Goal: Ask a question

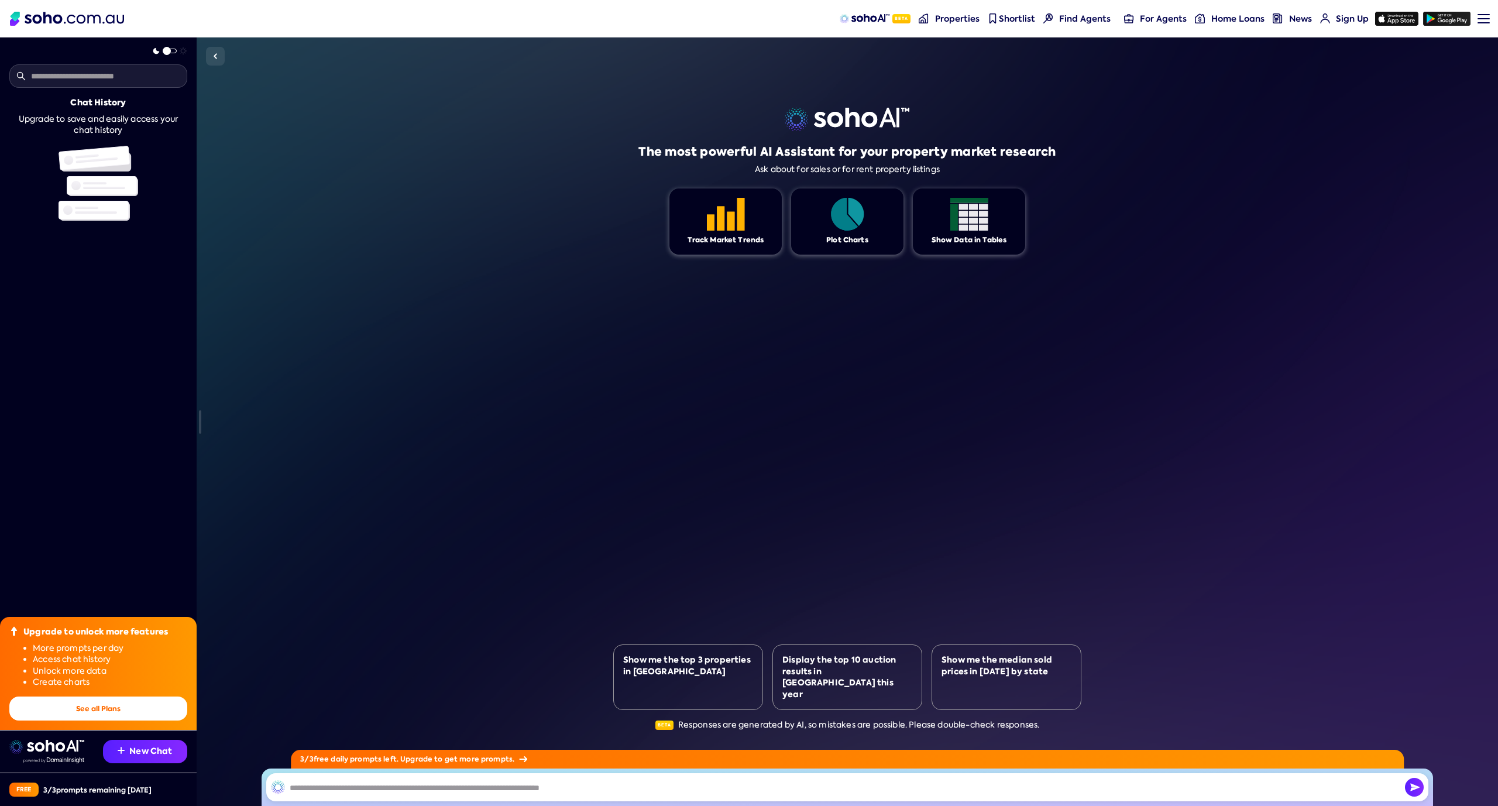
click at [365, 128] on div "The most powerful AI Assistant for your property market research Ask about for …" at bounding box center [848, 421] width 1302 height 768
click at [90, 81] on input "text" at bounding box center [98, 75] width 178 height 23
type input "*"
type input "**********"
click at [829, 623] on div "The most powerful AI Assistant for your property market research Ask about for …" at bounding box center [847, 421] width 468 height 768
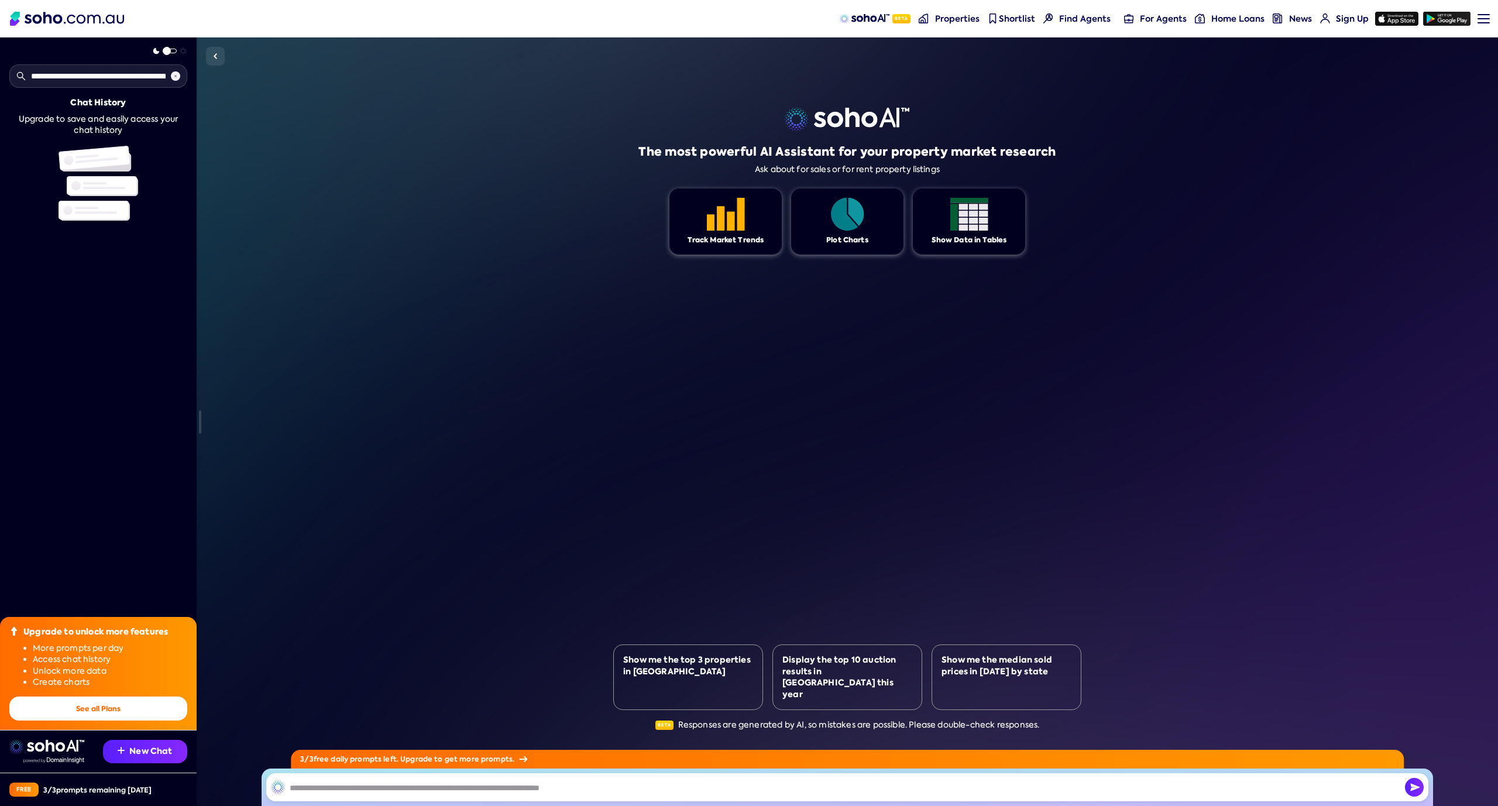
click at [129, 117] on div "Upgrade to save and easily access your chat history" at bounding box center [98, 125] width 178 height 23
drag, startPoint x: 115, startPoint y: 143, endPoint x: 109, endPoint y: 158, distance: 15.8
click at [115, 144] on div "Chat History Upgrade to save and easily access your chat history" at bounding box center [98, 158] width 178 height 123
drag, startPoint x: 100, startPoint y: 174, endPoint x: 100, endPoint y: 181, distance: 7.0
click at [99, 176] on img at bounding box center [99, 183] width 80 height 75
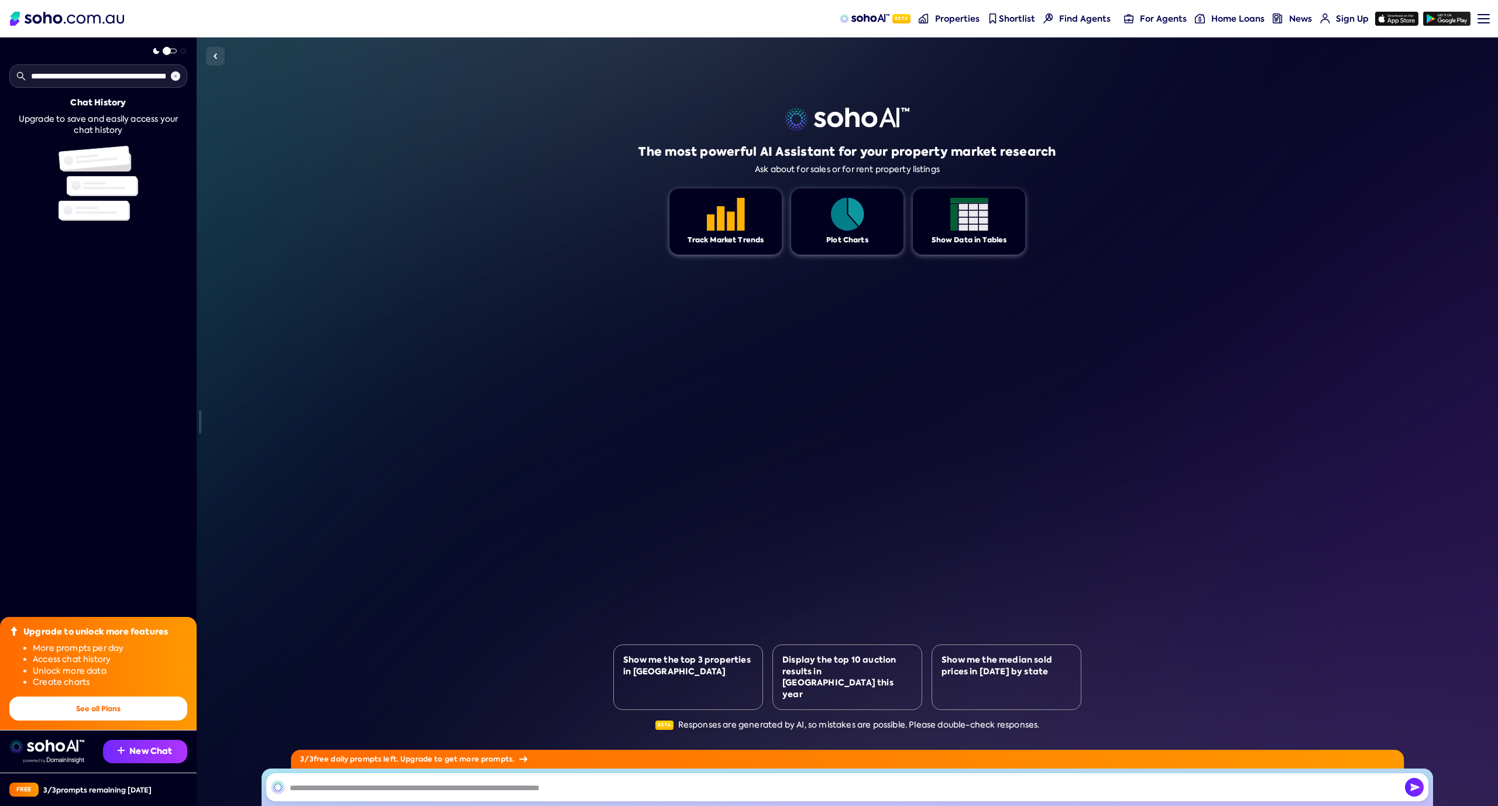
click at [123, 761] on button "New Chat" at bounding box center [145, 751] width 84 height 23
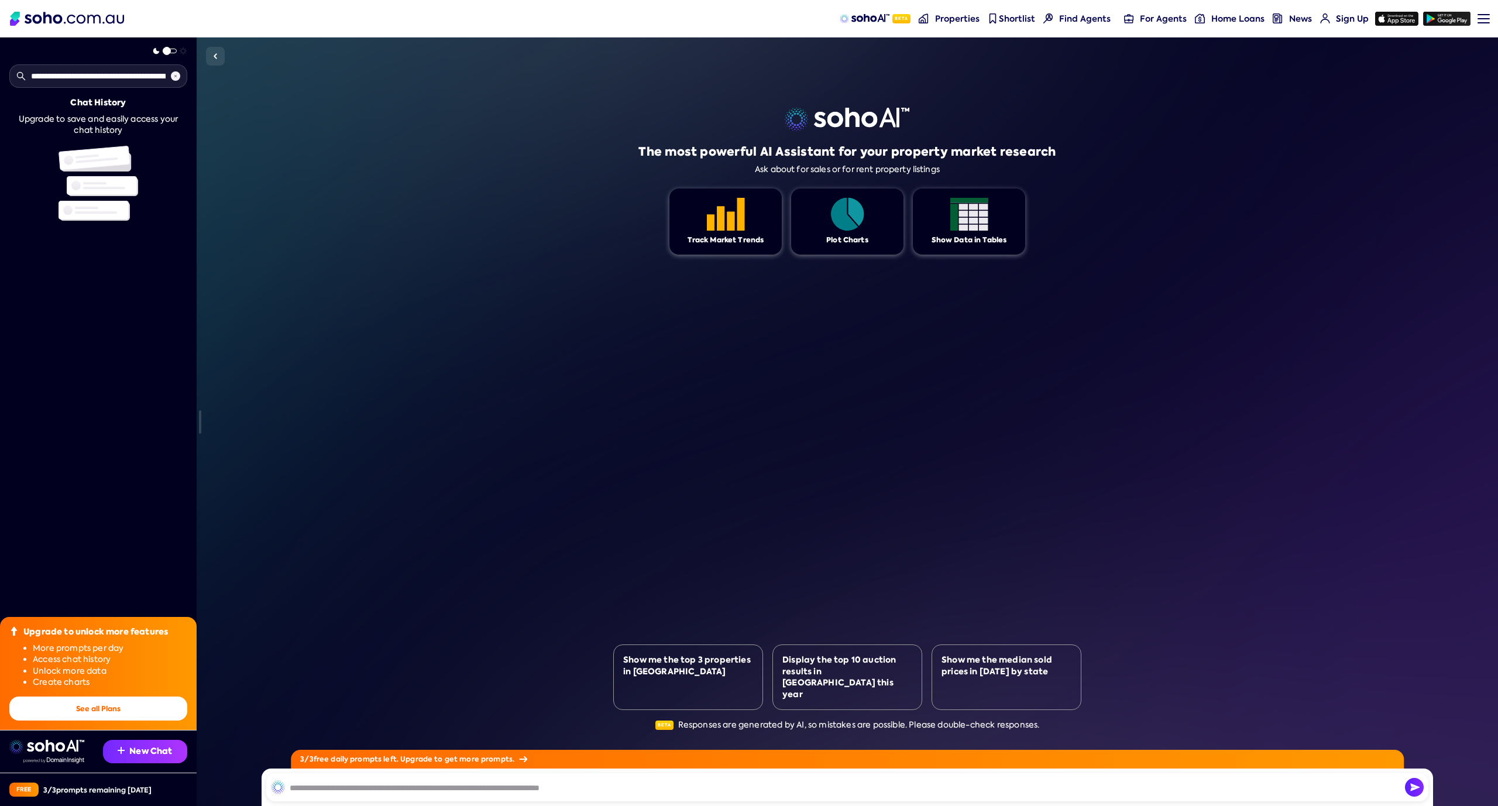
click at [128, 750] on button "New Chat" at bounding box center [145, 751] width 84 height 23
click at [128, 748] on button "New Chat" at bounding box center [145, 751] width 84 height 23
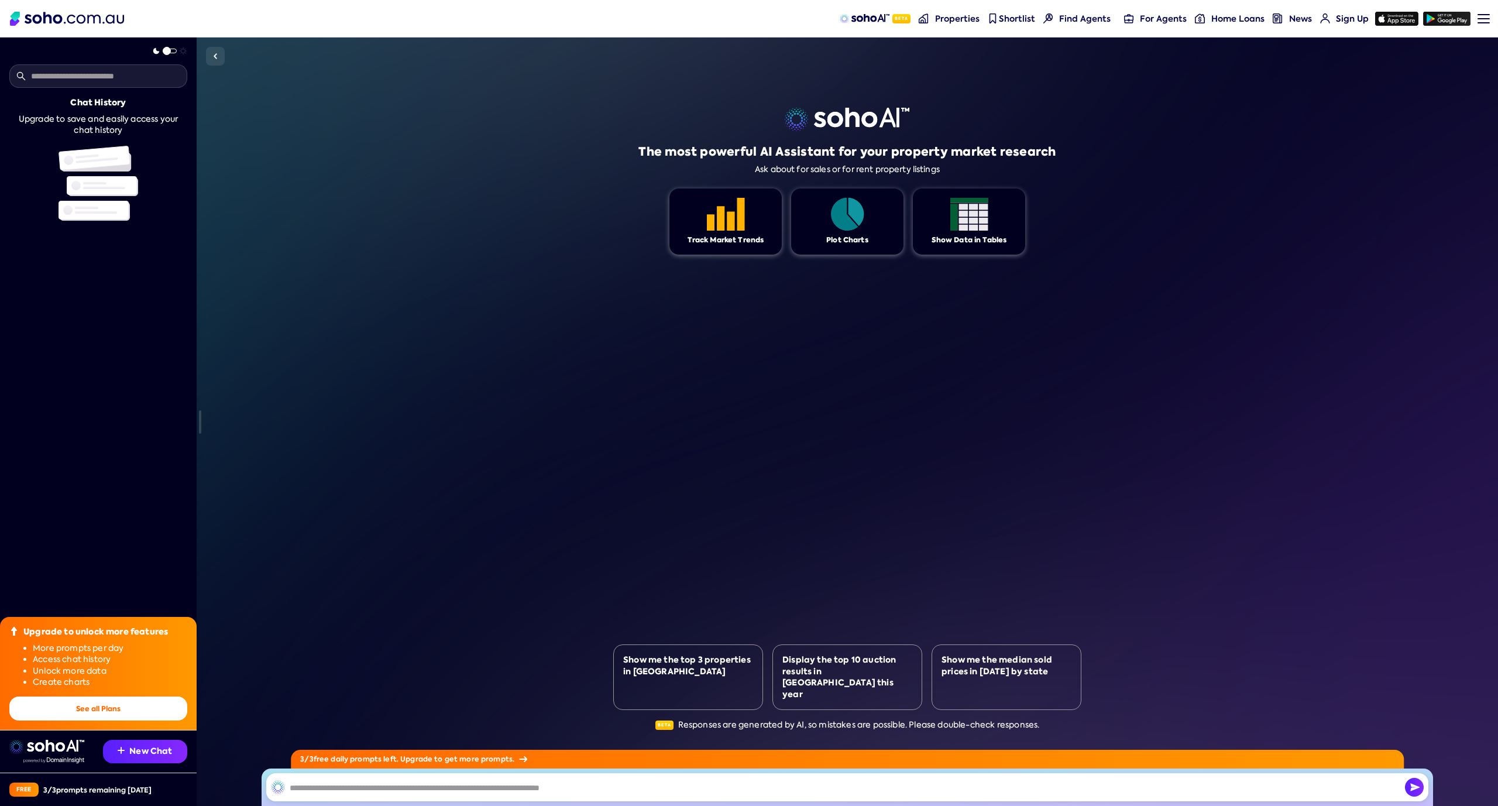
click at [343, 787] on input "text" at bounding box center [847, 787] width 1162 height 28
type input "*"
type input "**********"
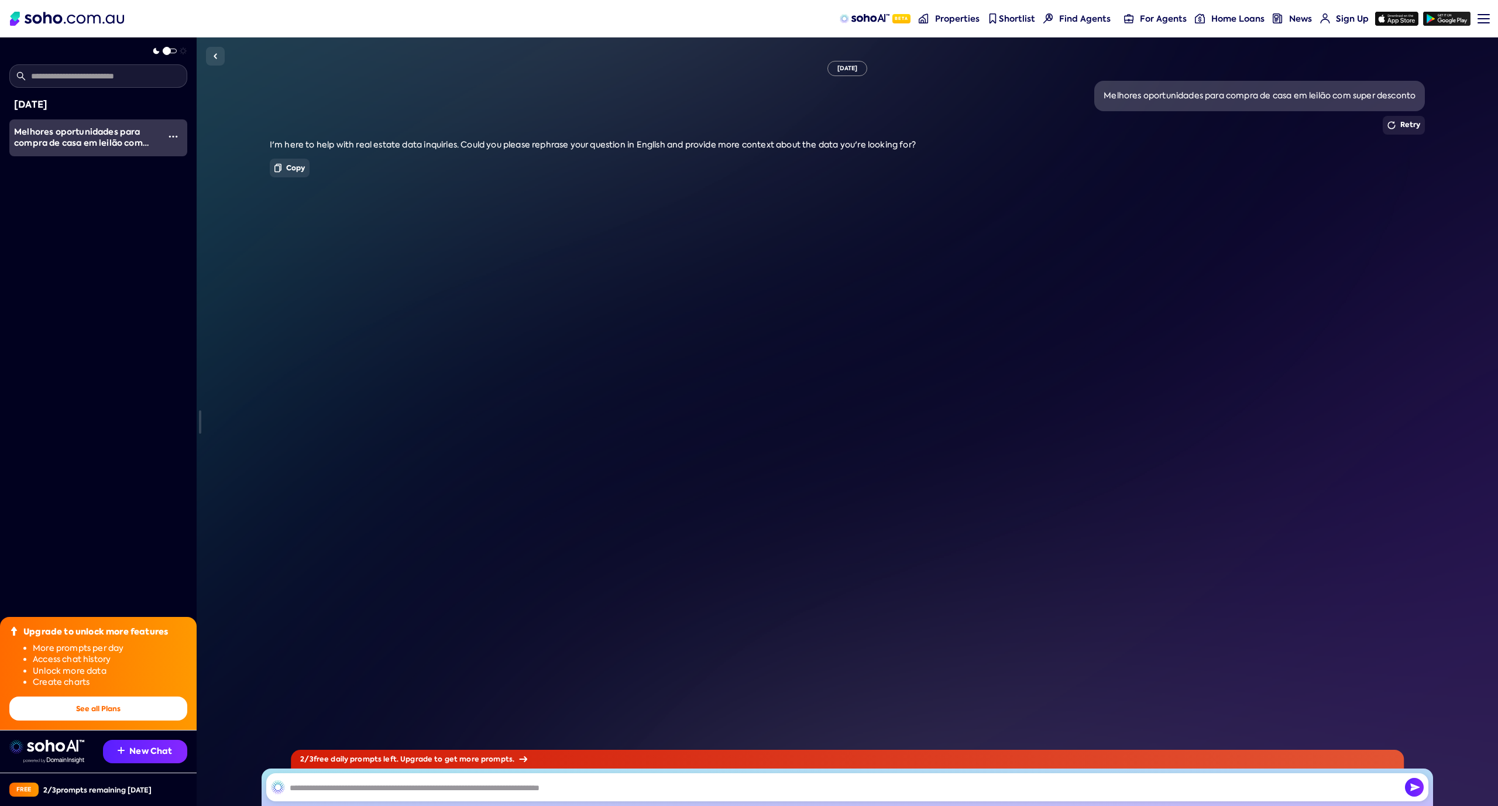
click at [1229, 101] on div "Melhores oportunidades para compra de casa em leilão com super desconto" at bounding box center [1259, 96] width 331 height 30
click at [1228, 101] on div "Melhores oportunidades para compra de casa em leilão com super desconto" at bounding box center [1259, 96] width 331 height 30
click at [1228, 101] on div "Melhores oportunidades para compra de casa em leilão com super desconto" at bounding box center [1260, 96] width 312 height 12
copy div "Melhores oportunidades para compra de casa em leilão com super desconto"
click at [494, 777] on input "text" at bounding box center [847, 787] width 1162 height 28
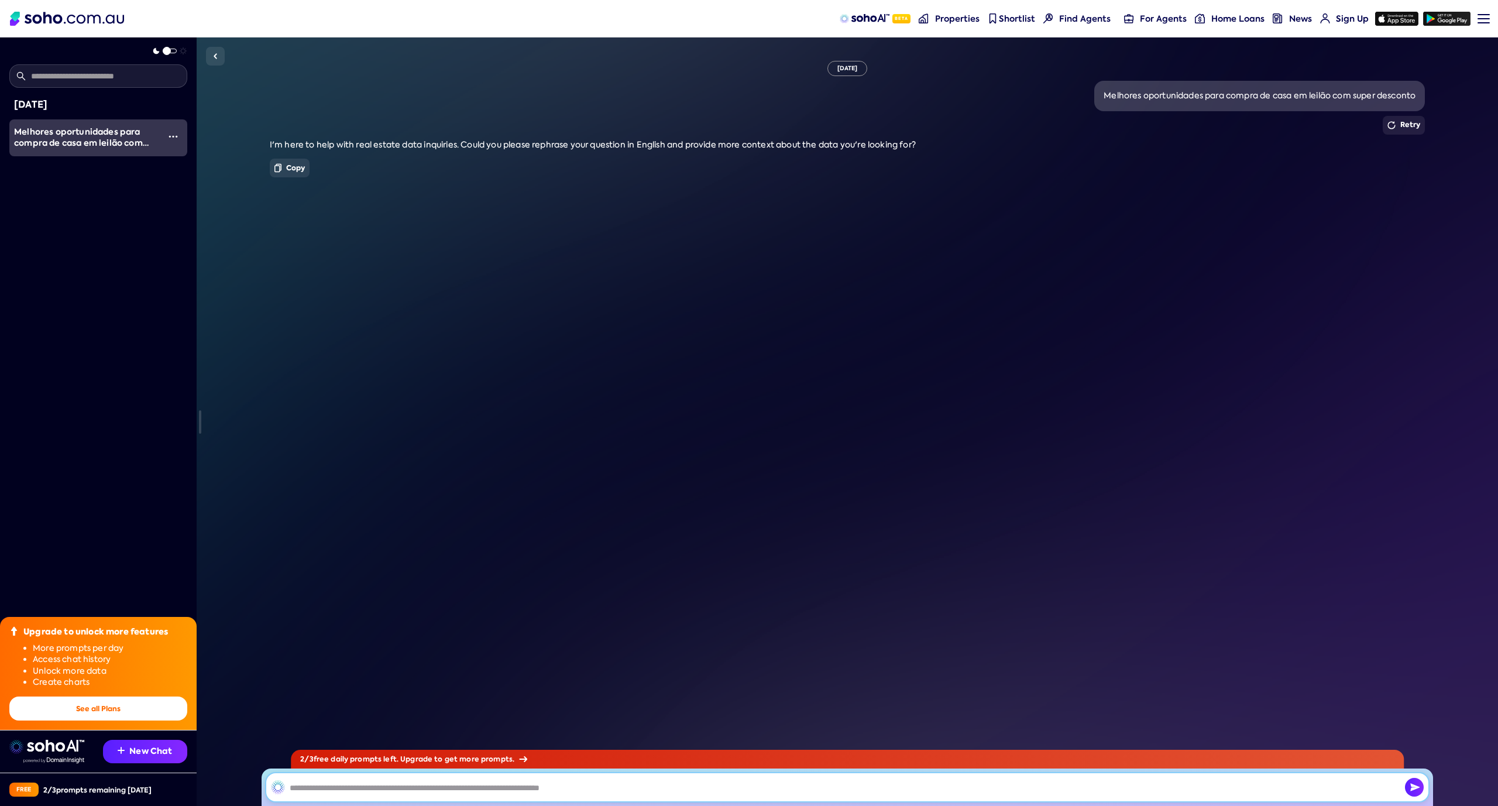
paste input "**********"
type input "**********"
